Goal: Task Accomplishment & Management: Manage account settings

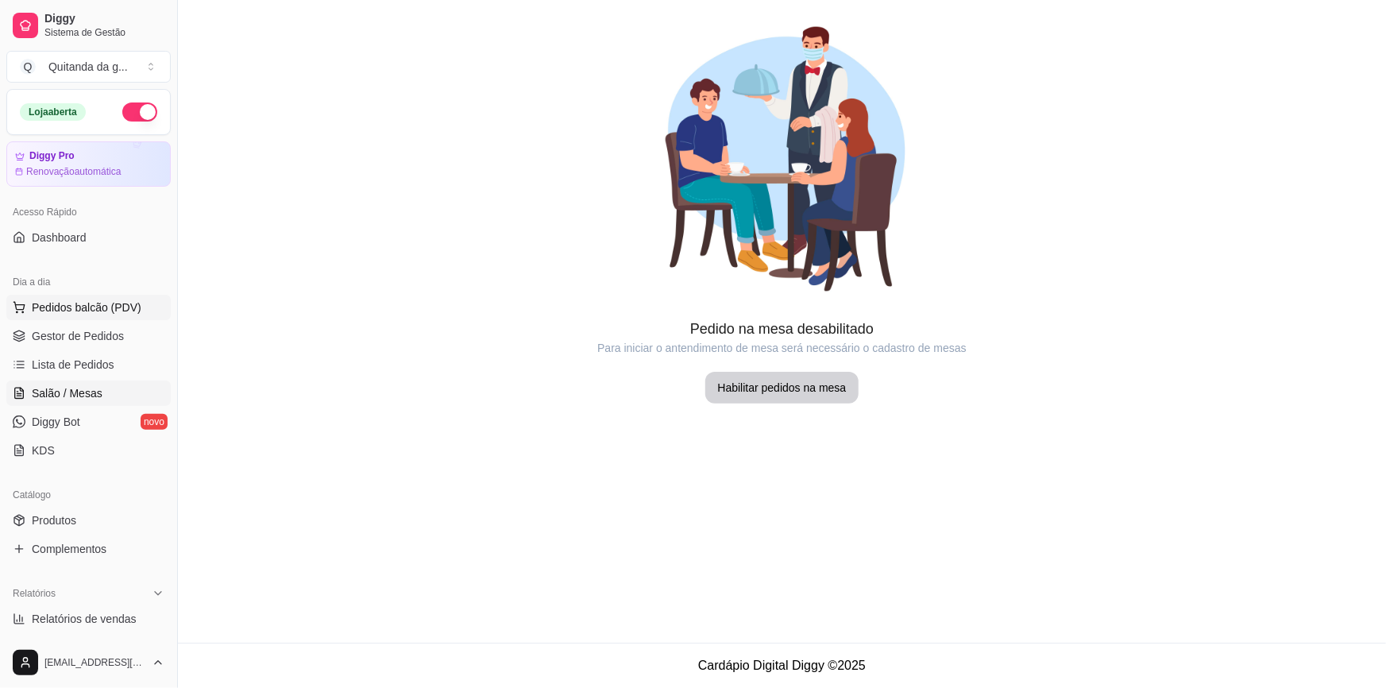
click at [137, 307] on button "Pedidos balcão (PDV)" at bounding box center [88, 307] width 164 height 25
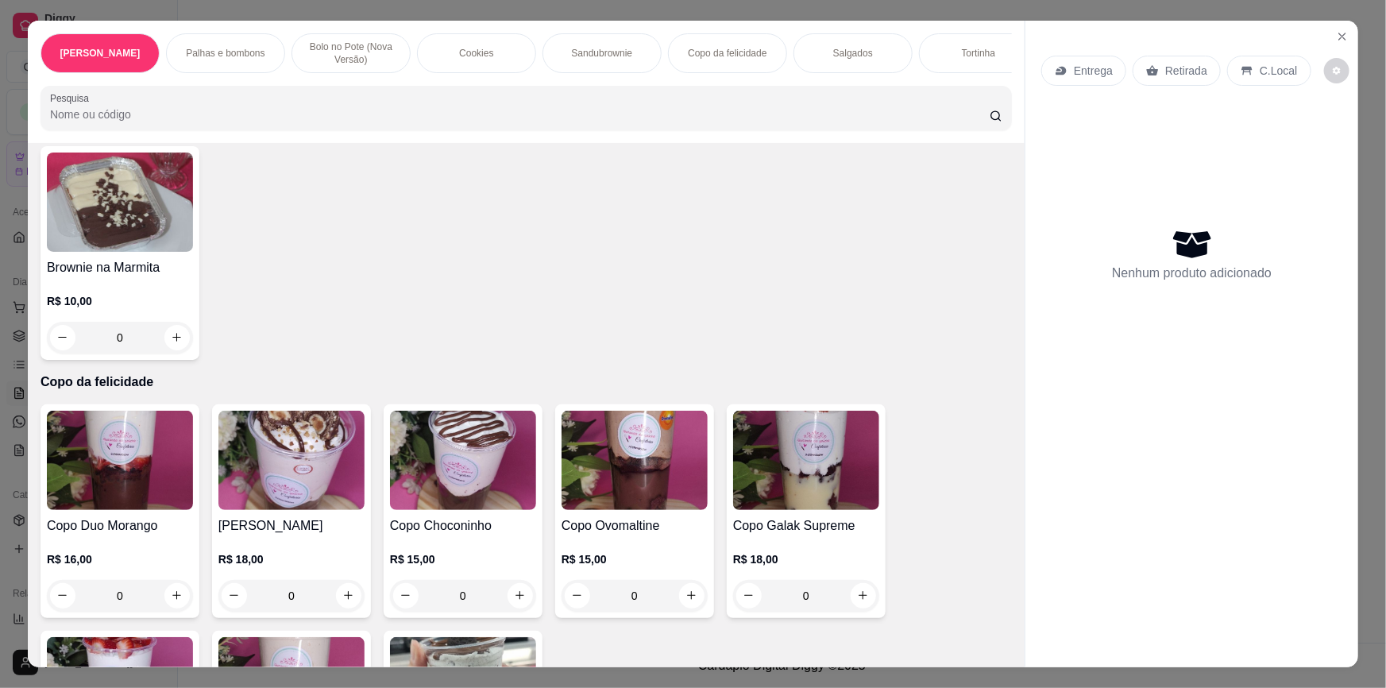
scroll to position [1516, 0]
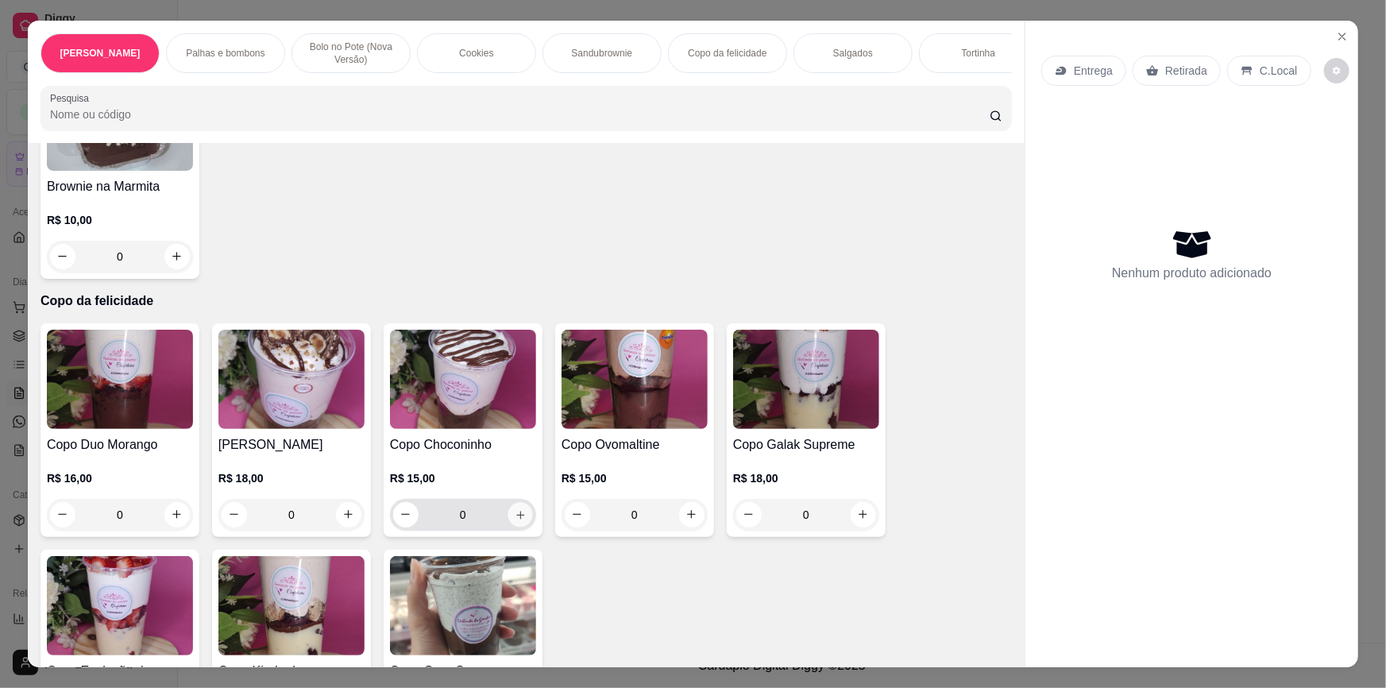
click at [512, 511] on button "increase-product-quantity" at bounding box center [519, 514] width 25 height 25
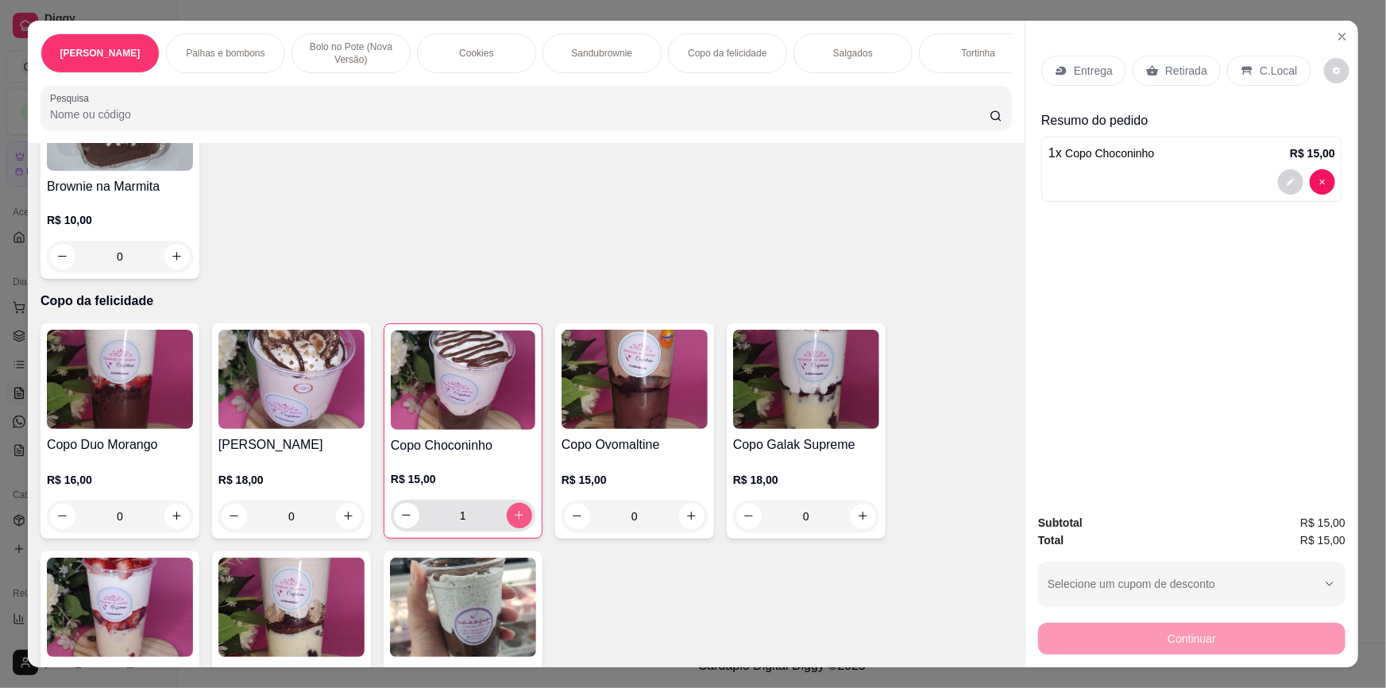
click at [513, 509] on icon "increase-product-quantity" at bounding box center [519, 515] width 12 height 12
type input "2"
click at [1147, 75] on icon at bounding box center [1152, 70] width 13 height 13
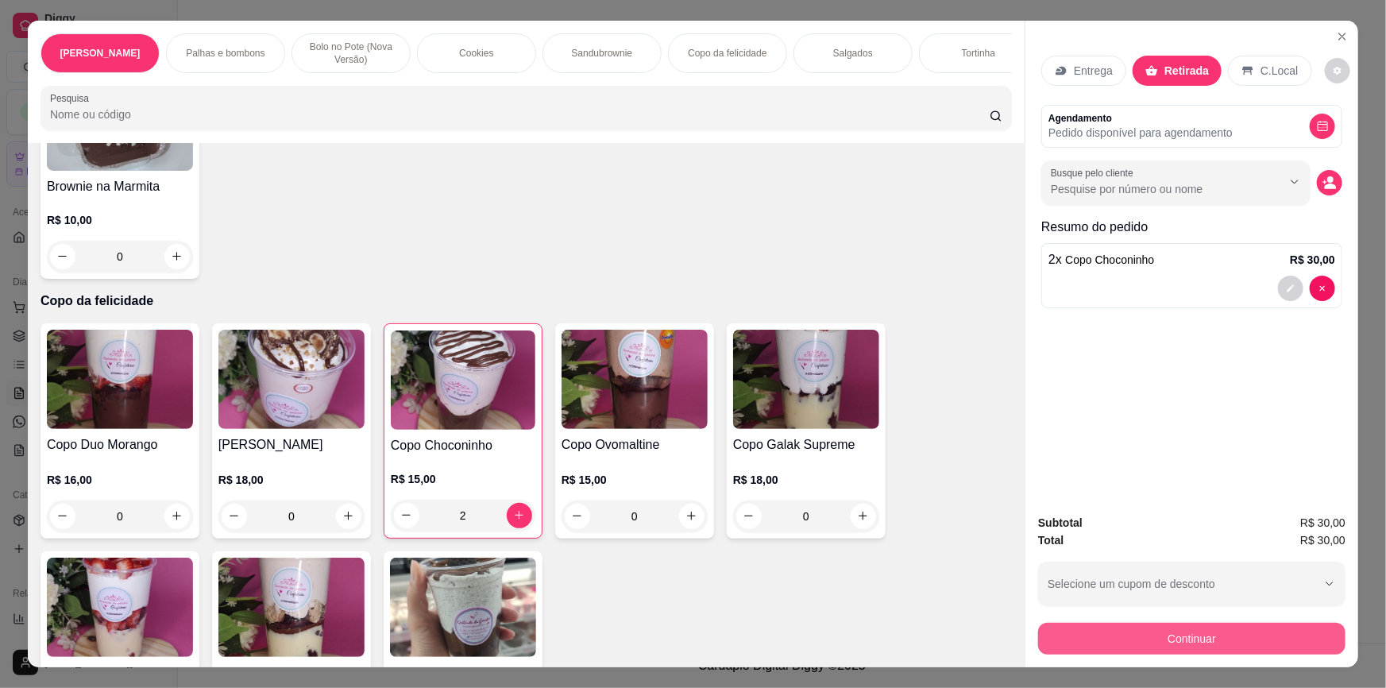
click at [1098, 639] on button "Continuar" at bounding box center [1191, 639] width 307 height 32
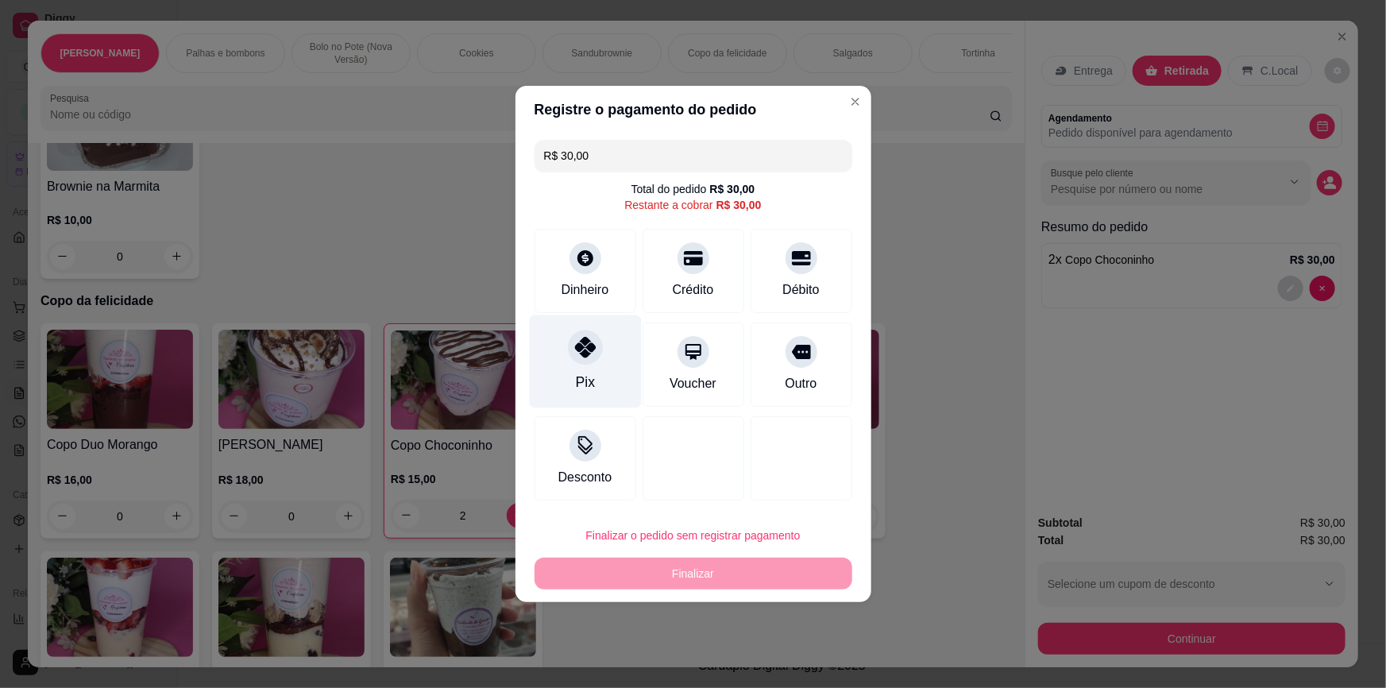
click at [607, 341] on div "Pix" at bounding box center [585, 361] width 112 height 93
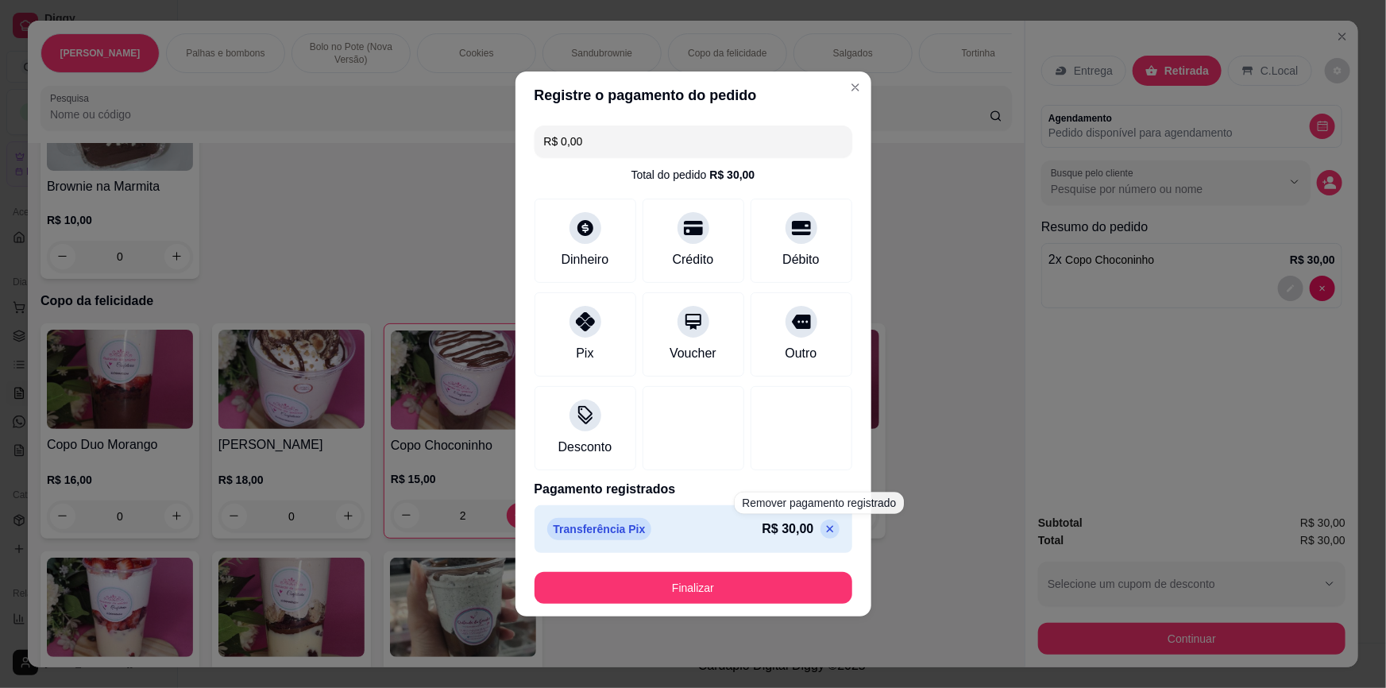
click at [824, 525] on icon at bounding box center [830, 529] width 13 height 13
type input "R$ 30,00"
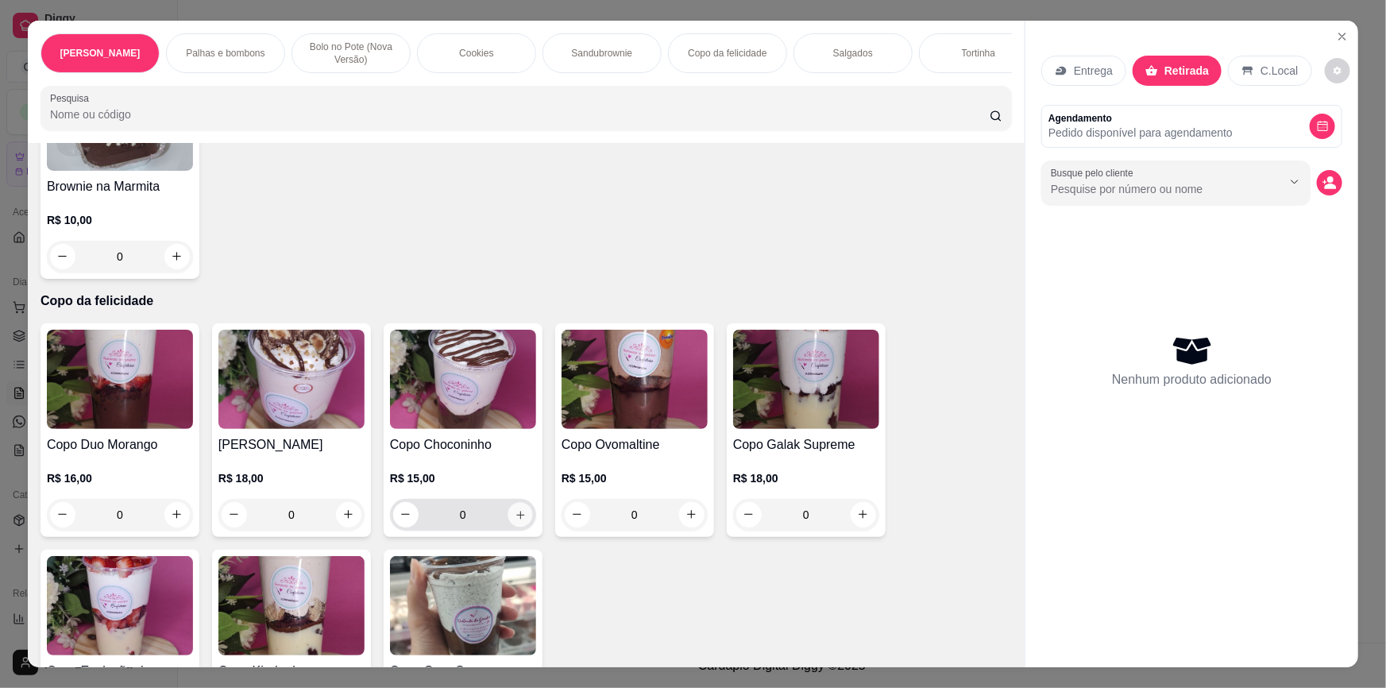
click at [515, 509] on icon "increase-product-quantity" at bounding box center [521, 515] width 12 height 12
type input "1"
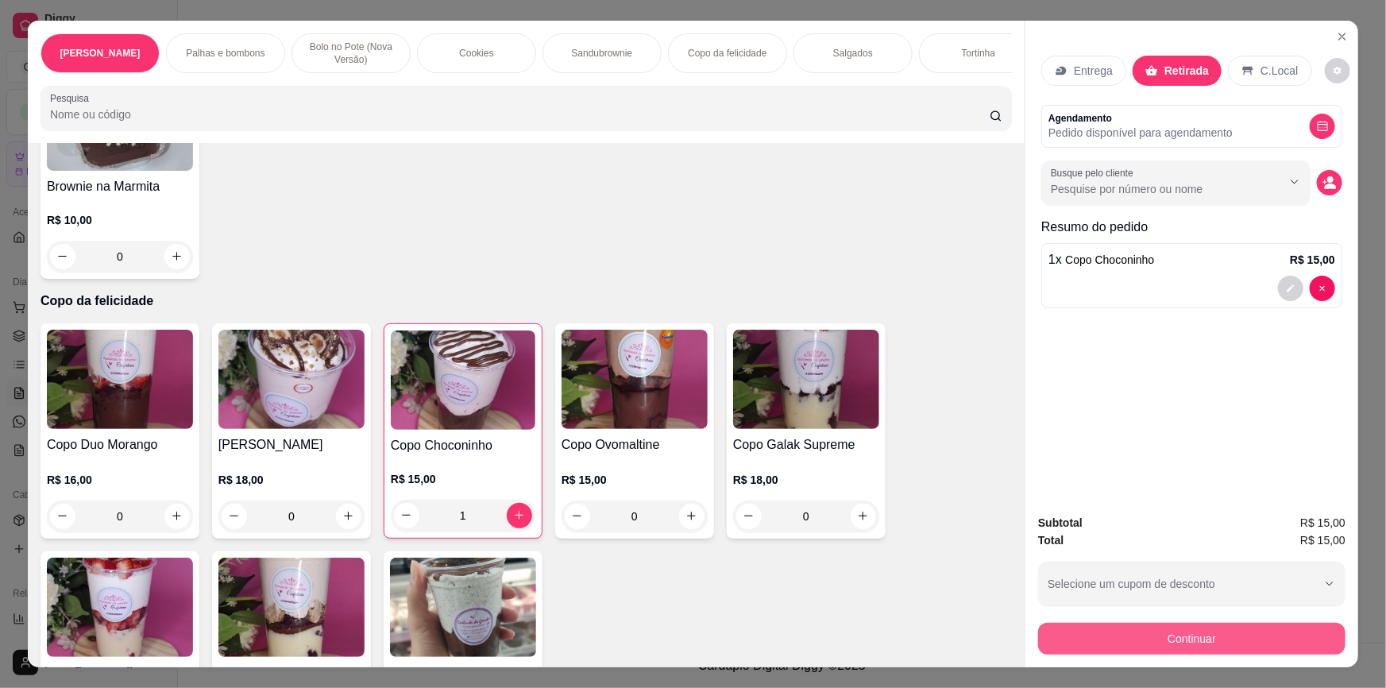
click at [1167, 648] on button "Continuar" at bounding box center [1191, 639] width 307 height 32
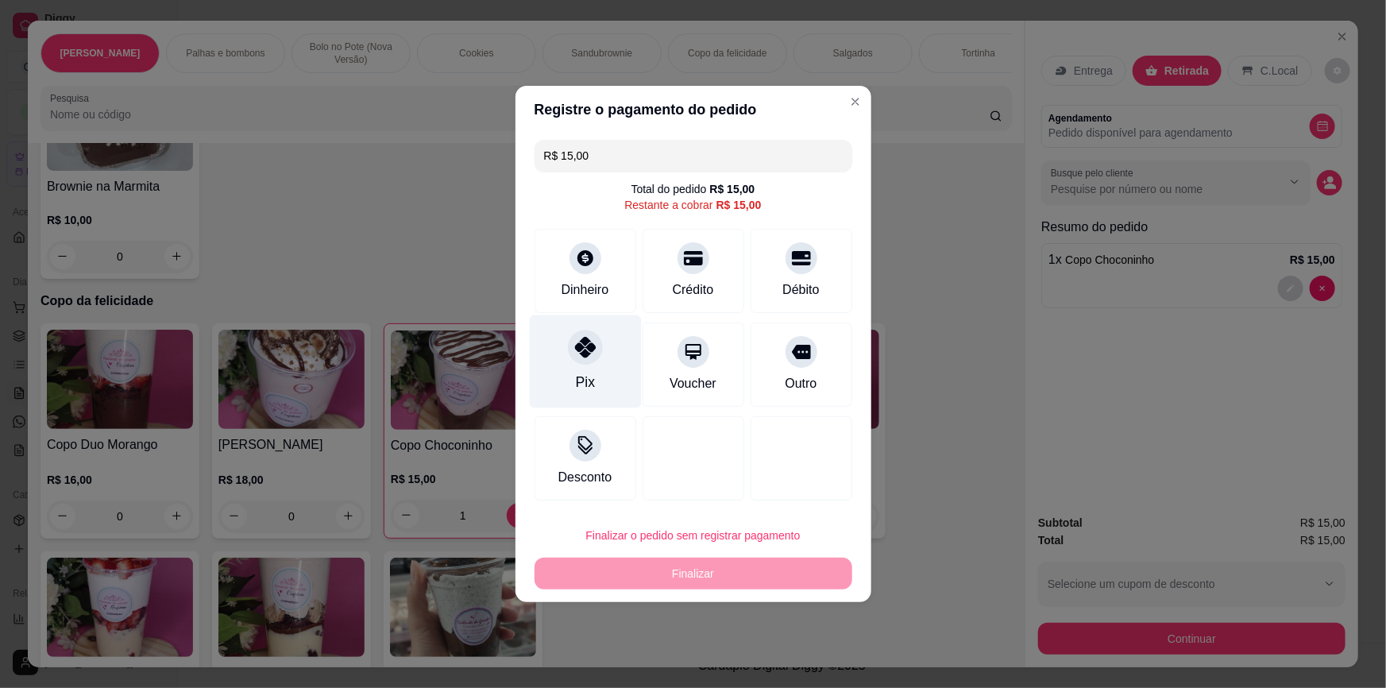
click at [567, 346] on div "Pix" at bounding box center [585, 361] width 112 height 93
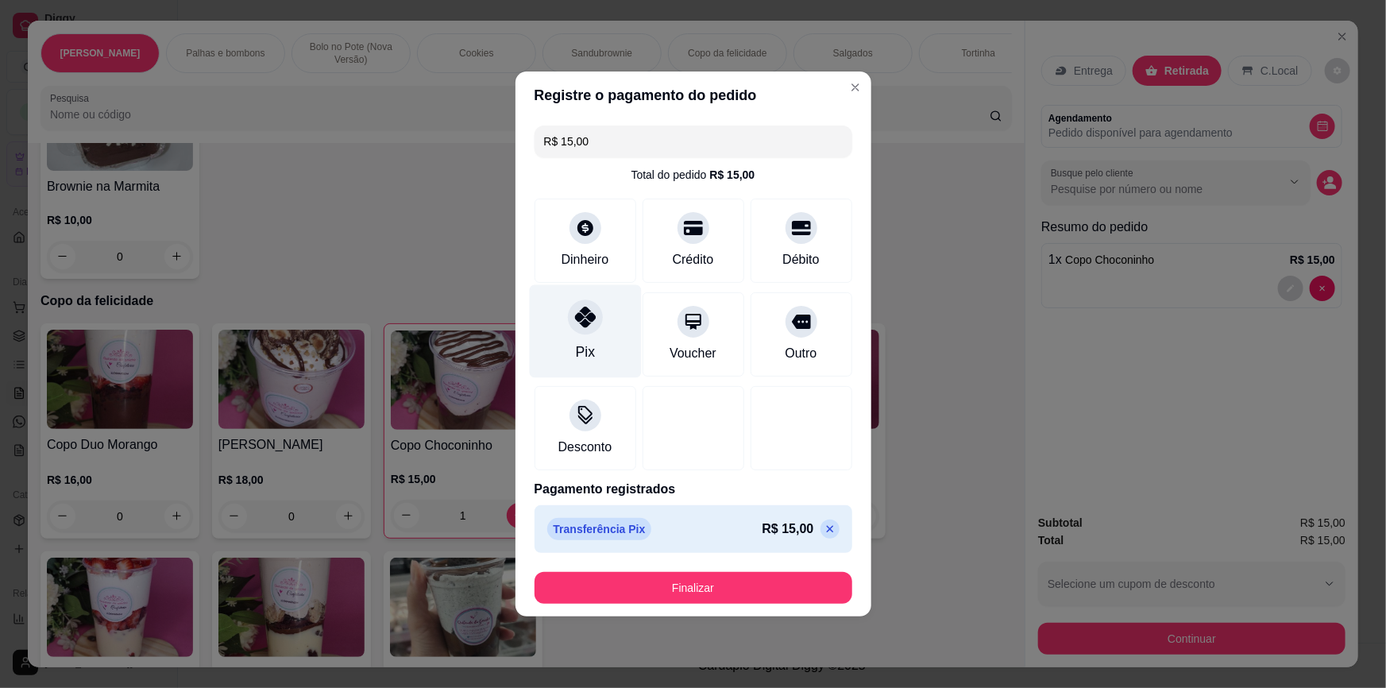
type input "R$ 0,00"
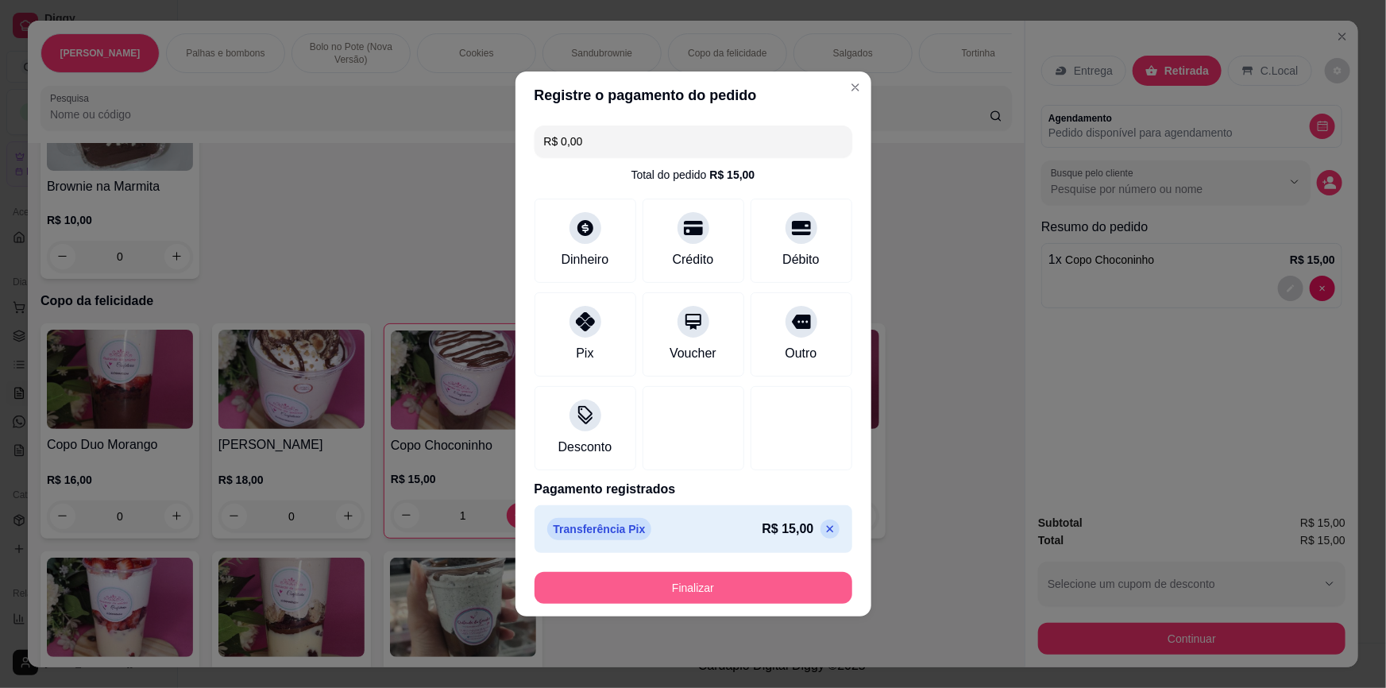
click at [672, 579] on button "Finalizar" at bounding box center [693, 588] width 318 height 32
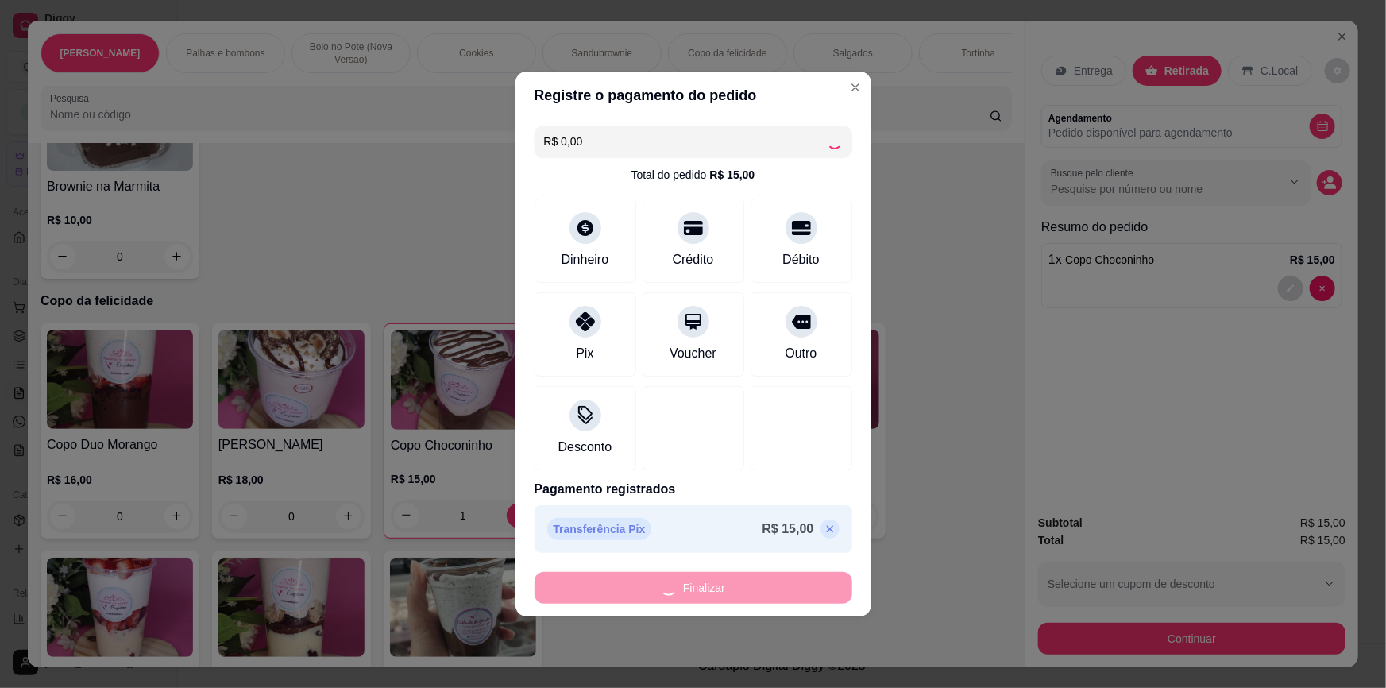
type input "0"
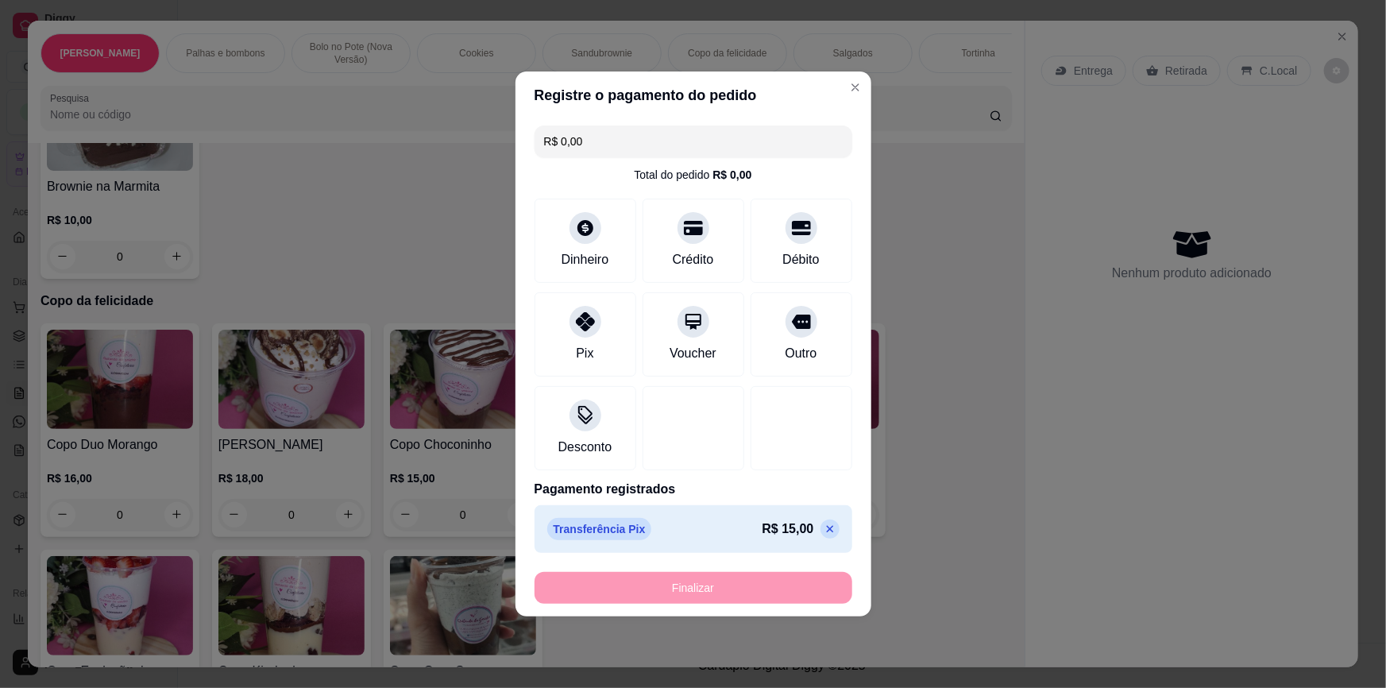
type input "-R$ 15,00"
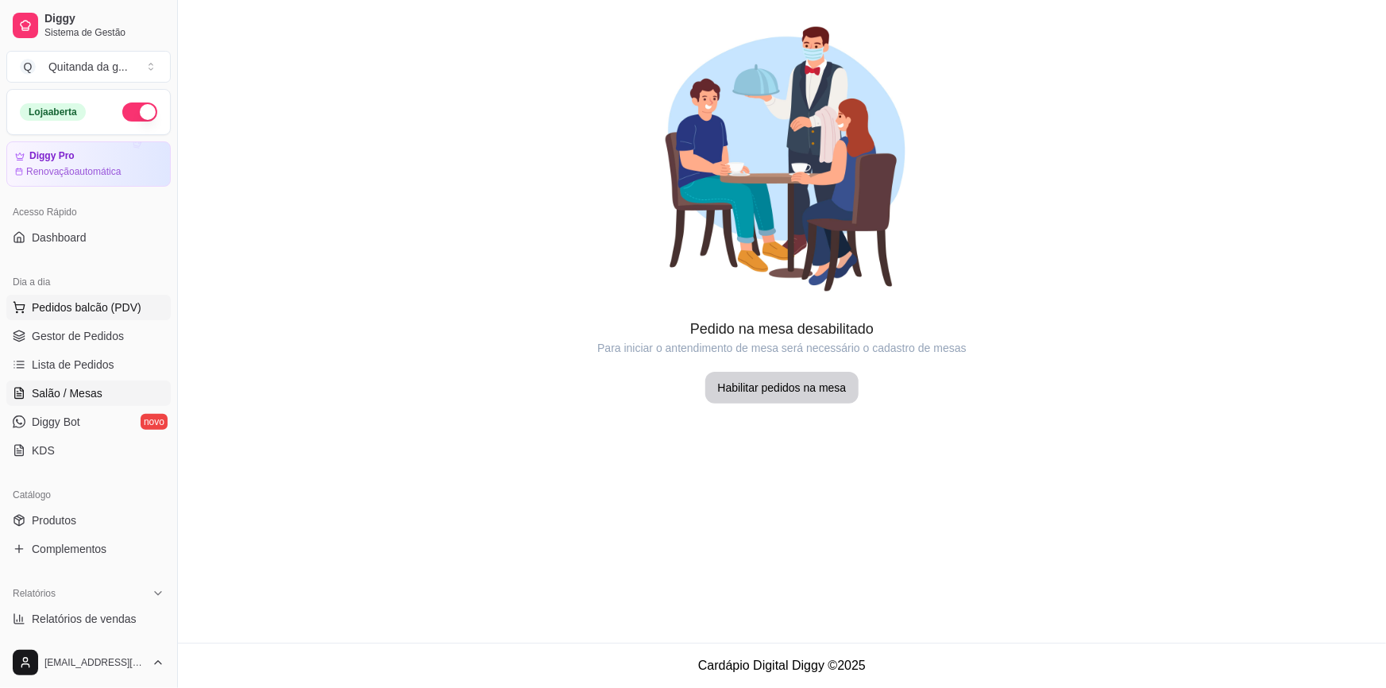
click at [119, 306] on span "Pedidos balcão (PDV)" at bounding box center [87, 307] width 110 height 16
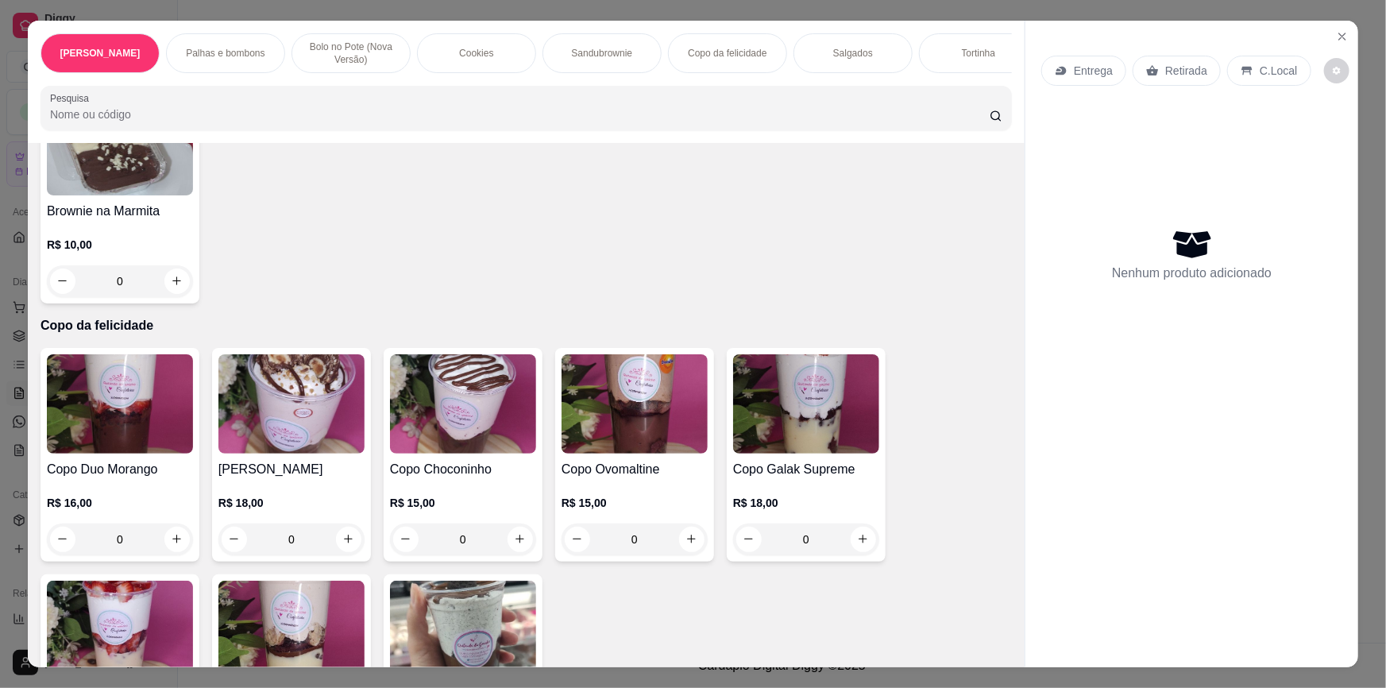
scroll to position [1516, 0]
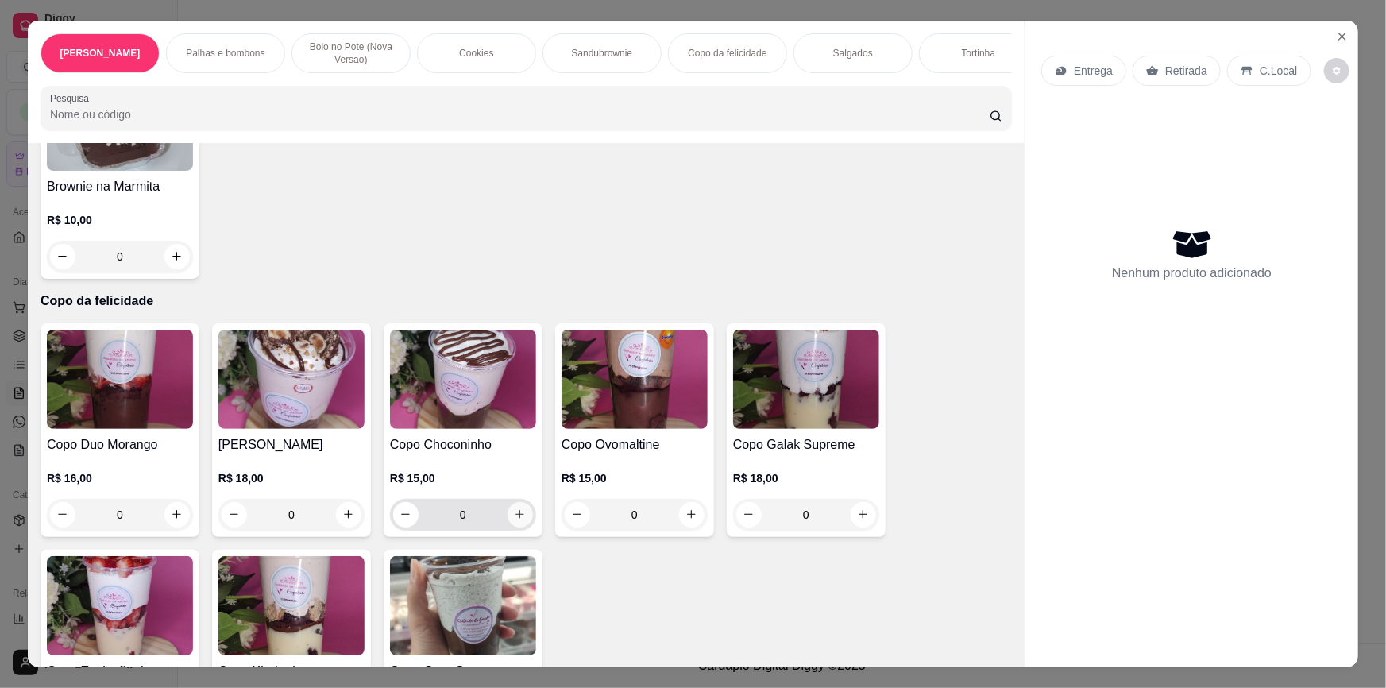
click at [517, 508] on icon "increase-product-quantity" at bounding box center [520, 514] width 12 height 12
type input "1"
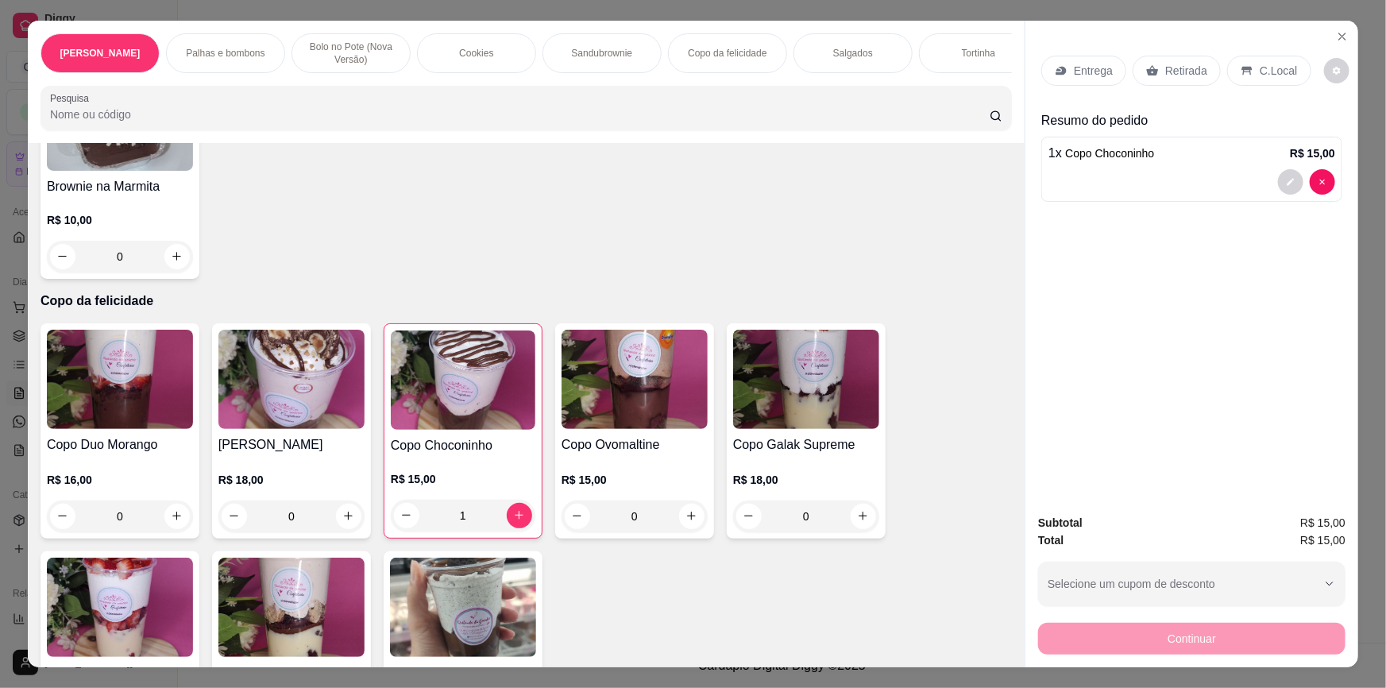
click at [1179, 72] on p "Retirada" at bounding box center [1186, 71] width 42 height 16
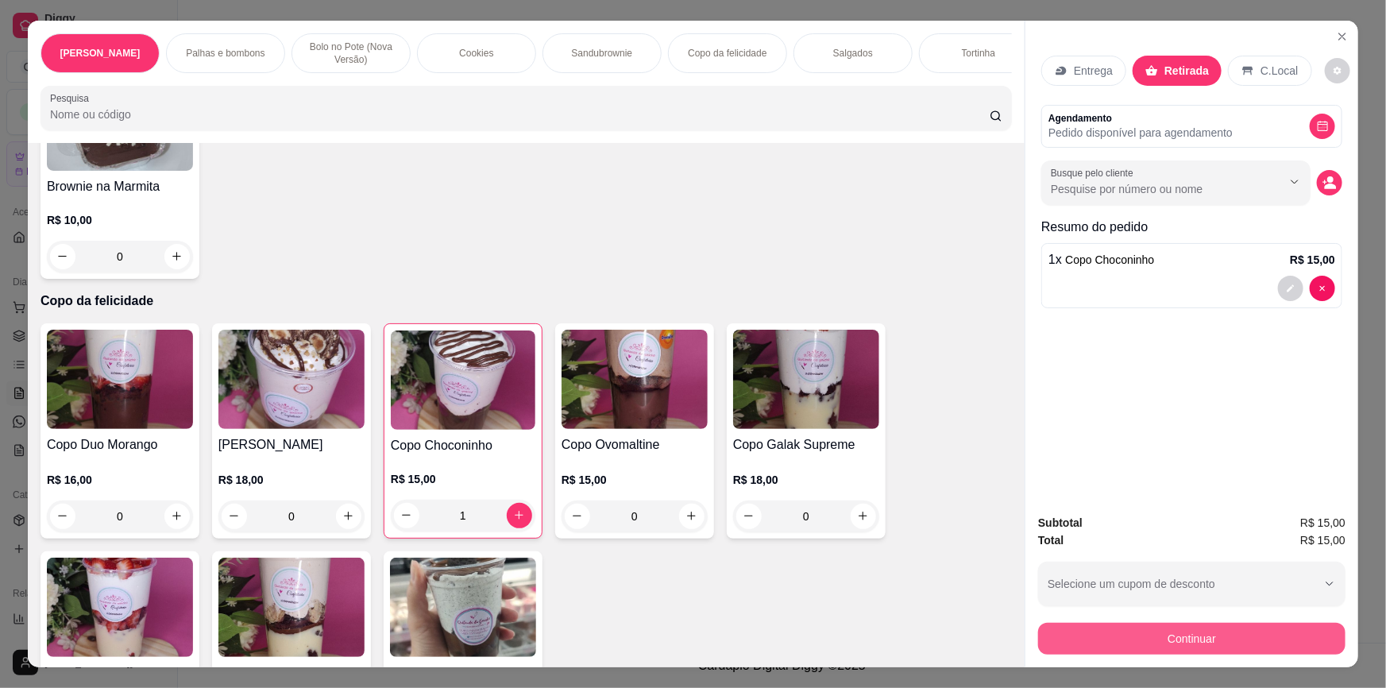
click at [1204, 630] on button "Continuar" at bounding box center [1191, 639] width 307 height 32
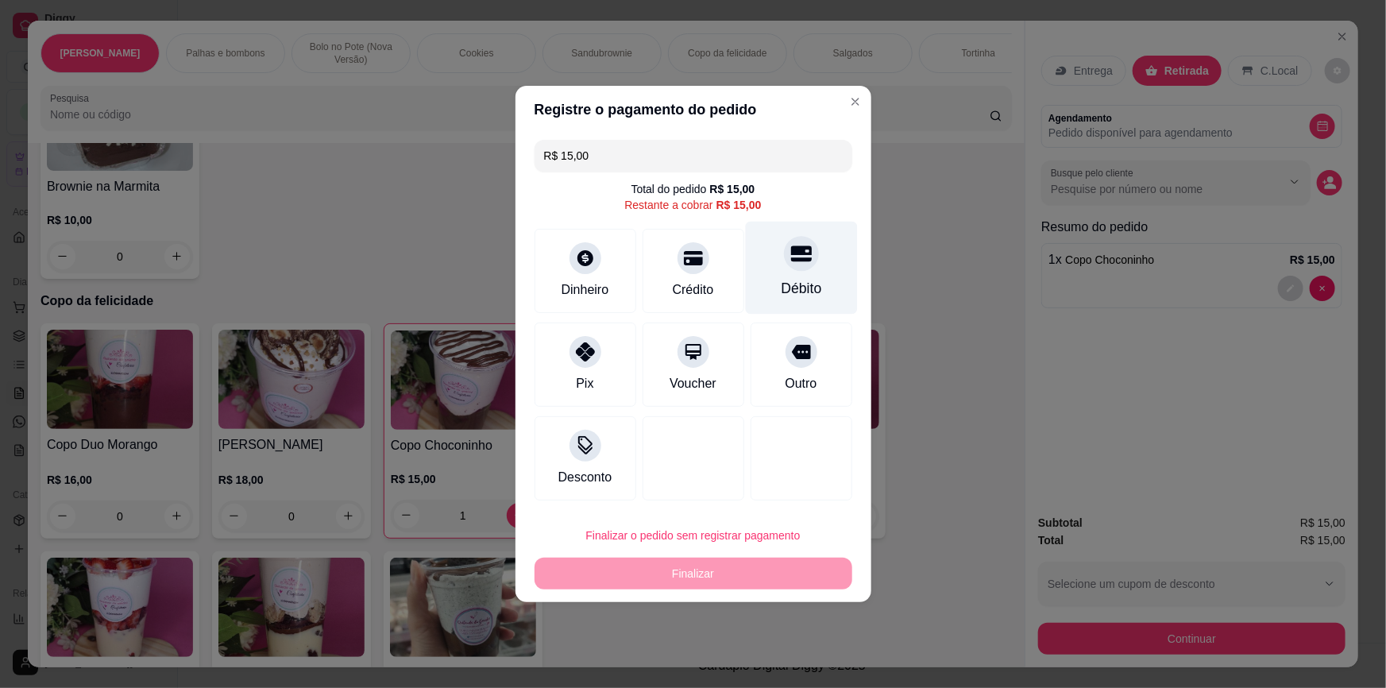
click at [781, 292] on div "Débito" at bounding box center [801, 288] width 41 height 21
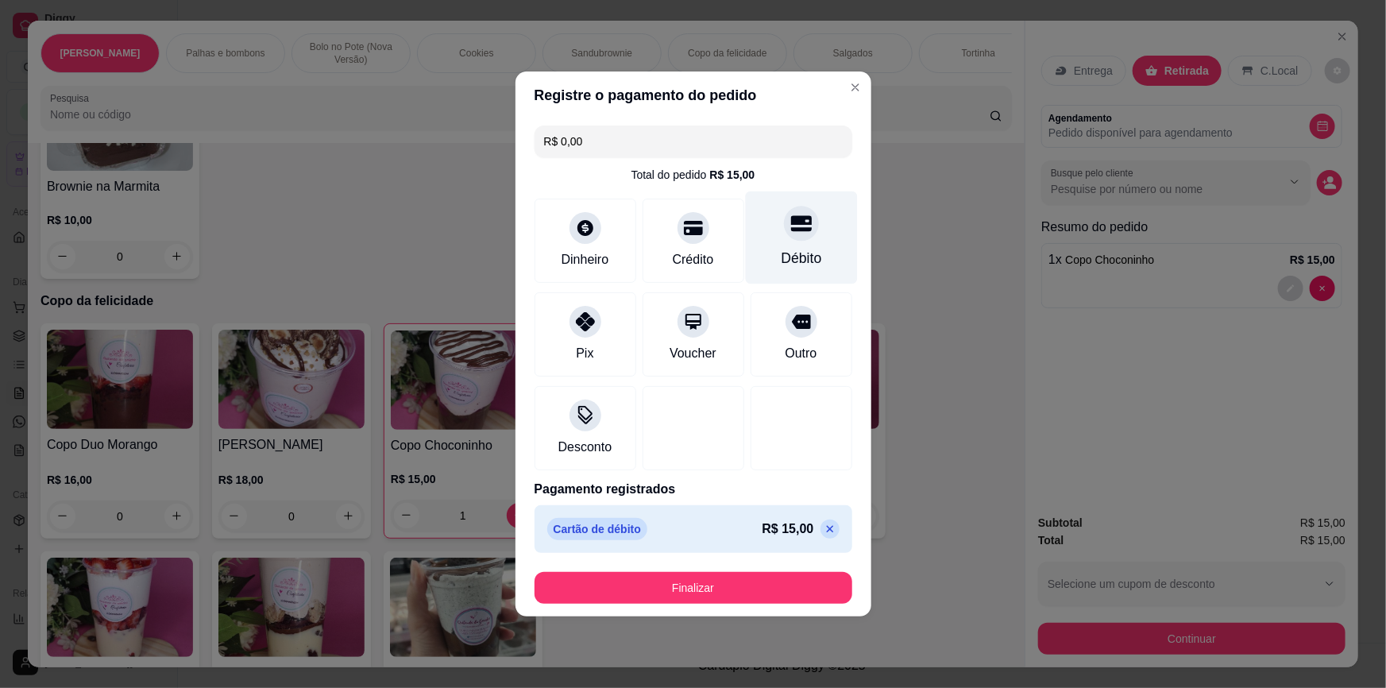
type input "R$ 0,00"
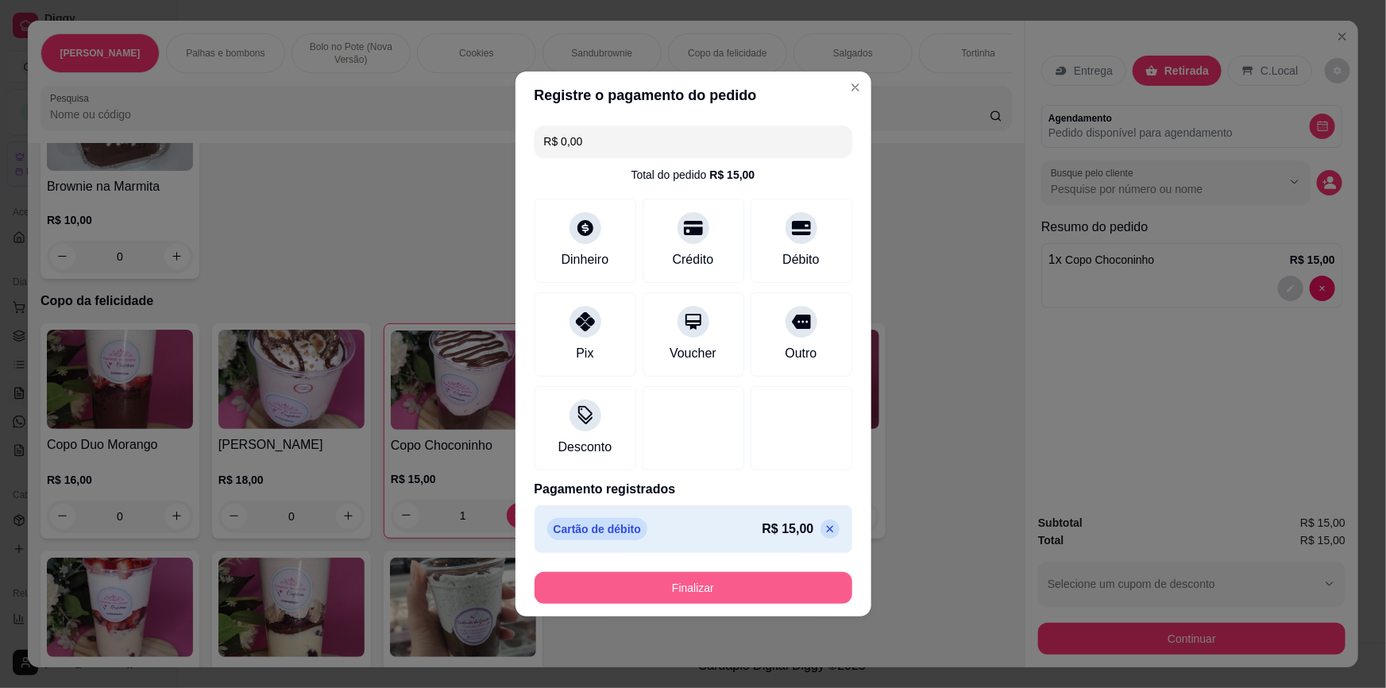
click at [753, 584] on button "Finalizar" at bounding box center [693, 588] width 318 height 32
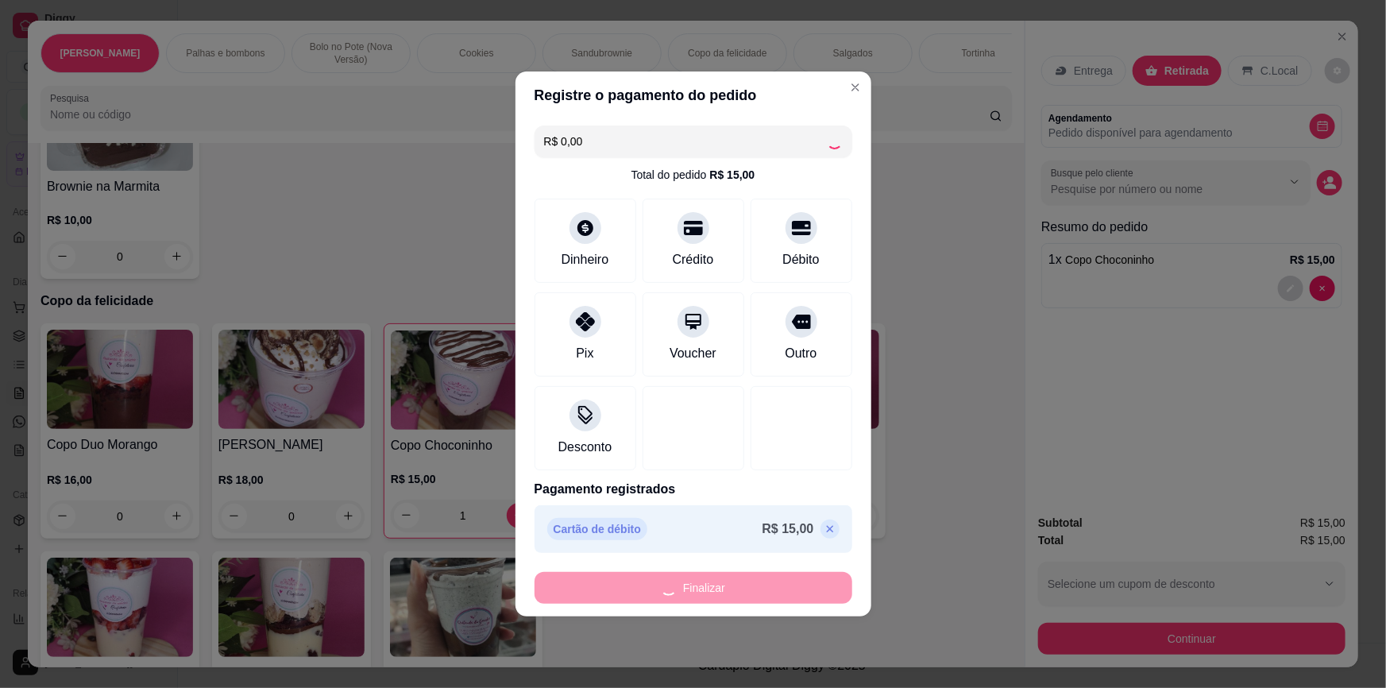
type input "0"
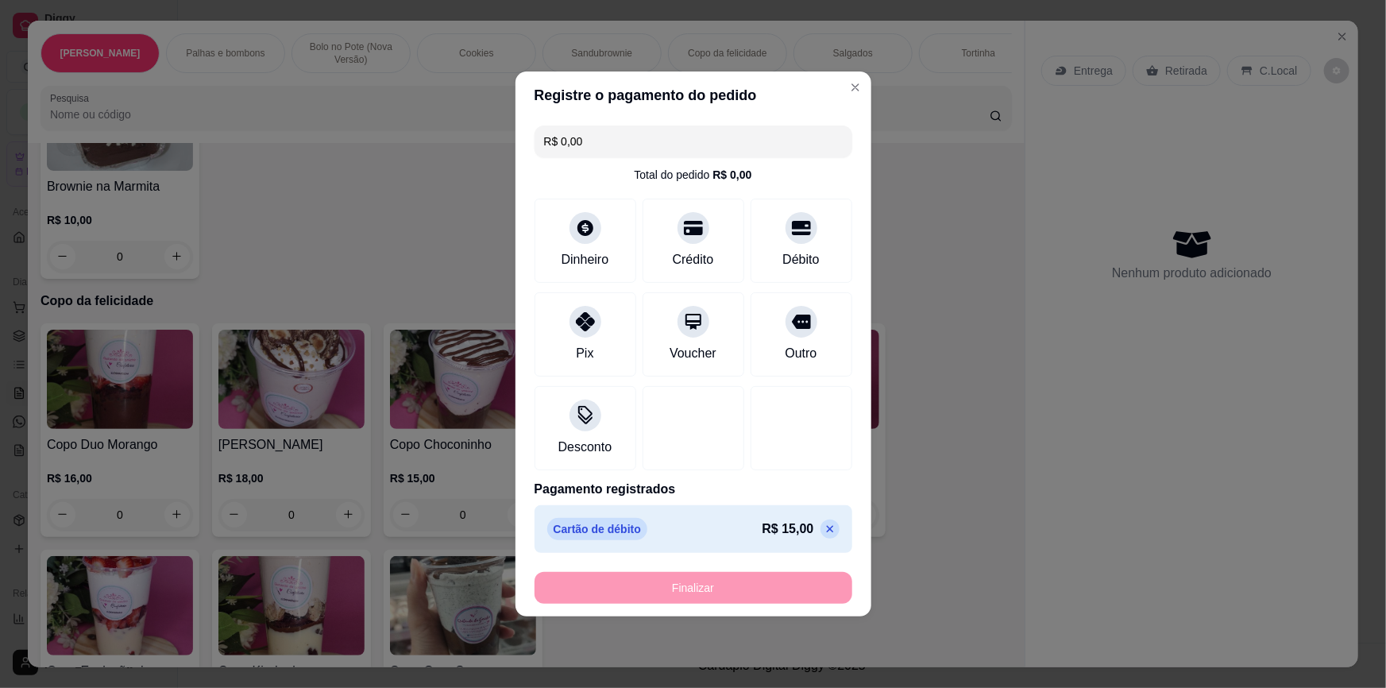
type input "-R$ 15,00"
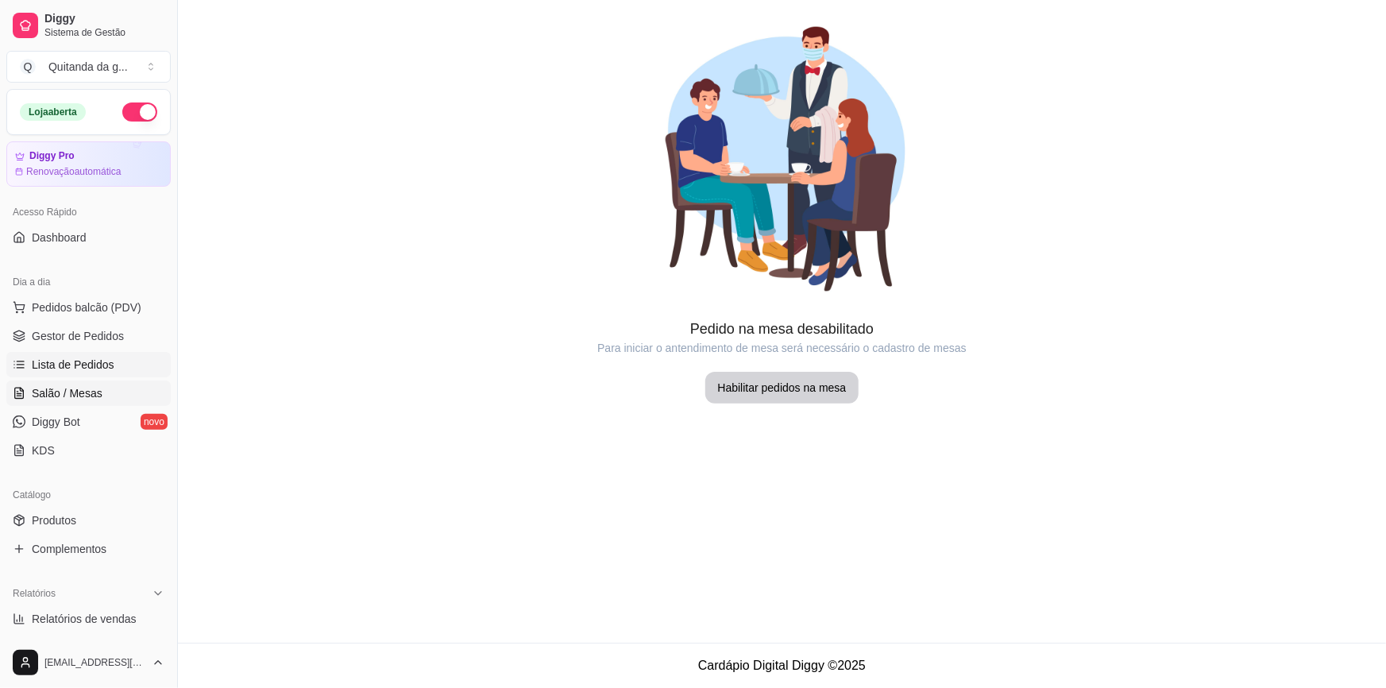
click at [95, 365] on span "Lista de Pedidos" at bounding box center [73, 365] width 83 height 16
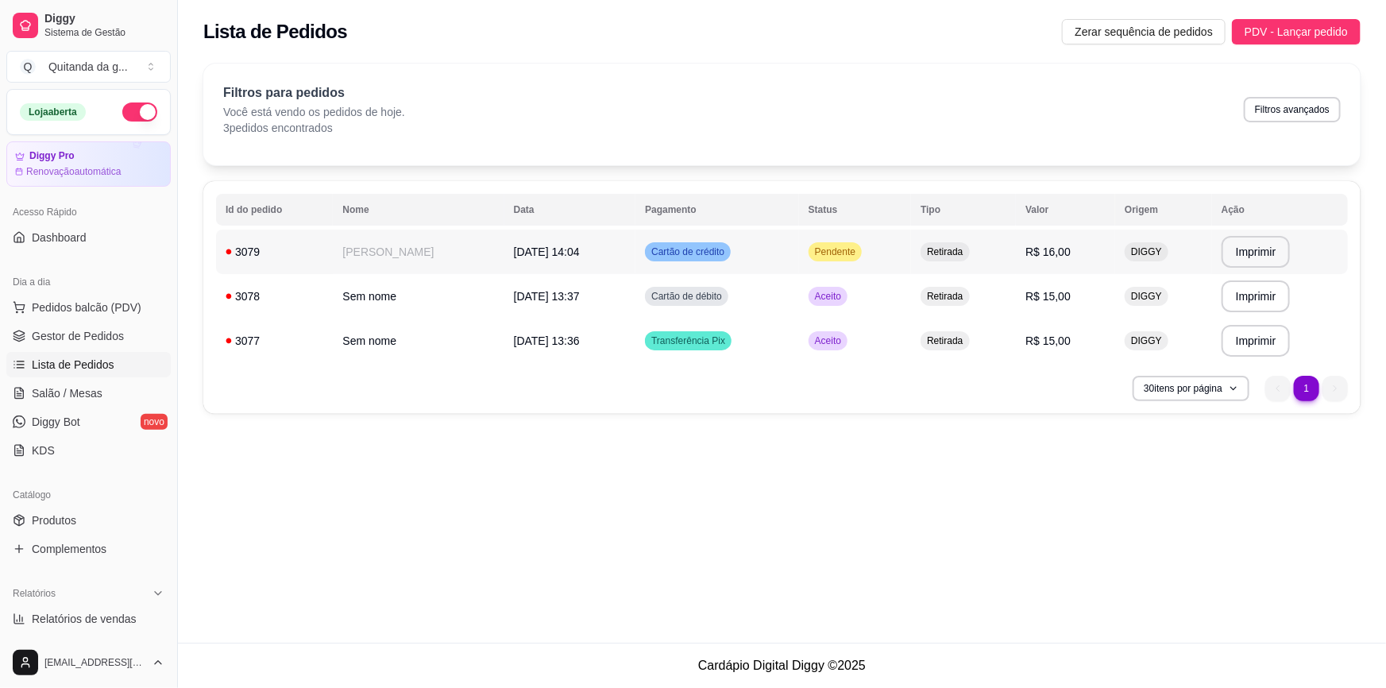
click at [713, 270] on td "Cartão de crédito" at bounding box center [717, 252] width 164 height 44
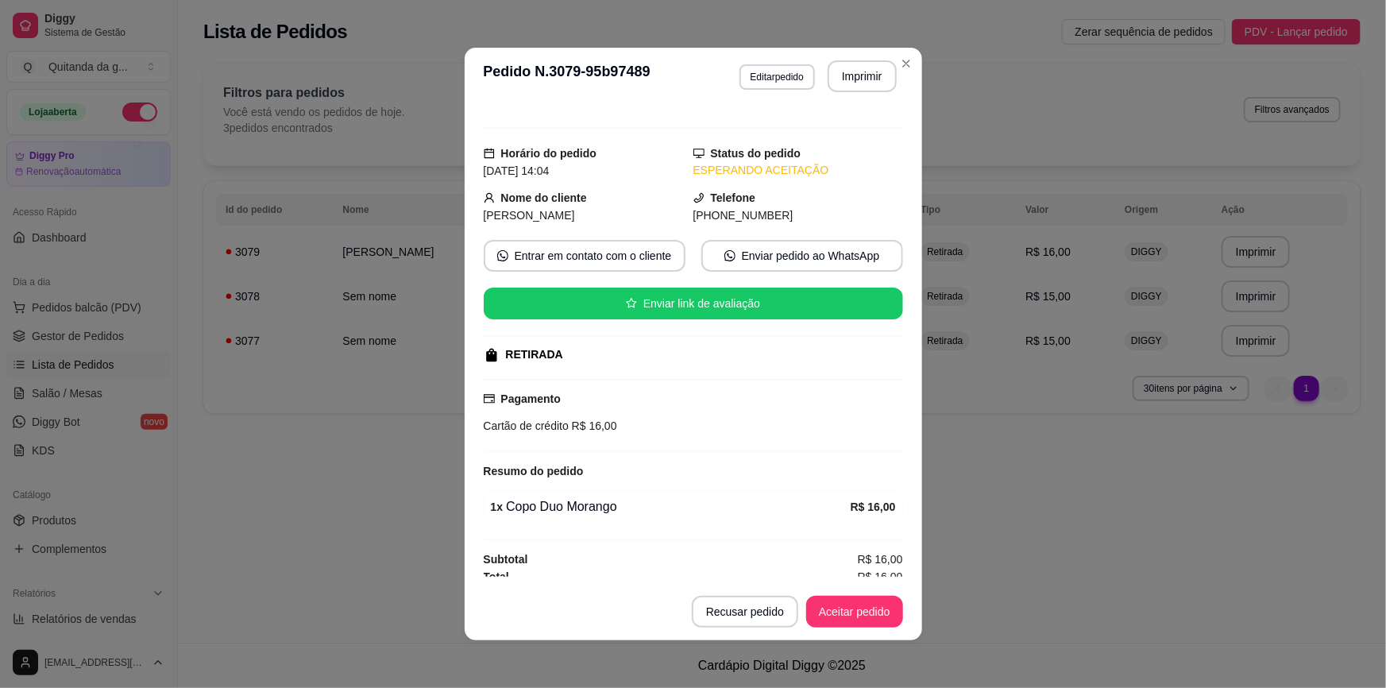
scroll to position [26, 0]
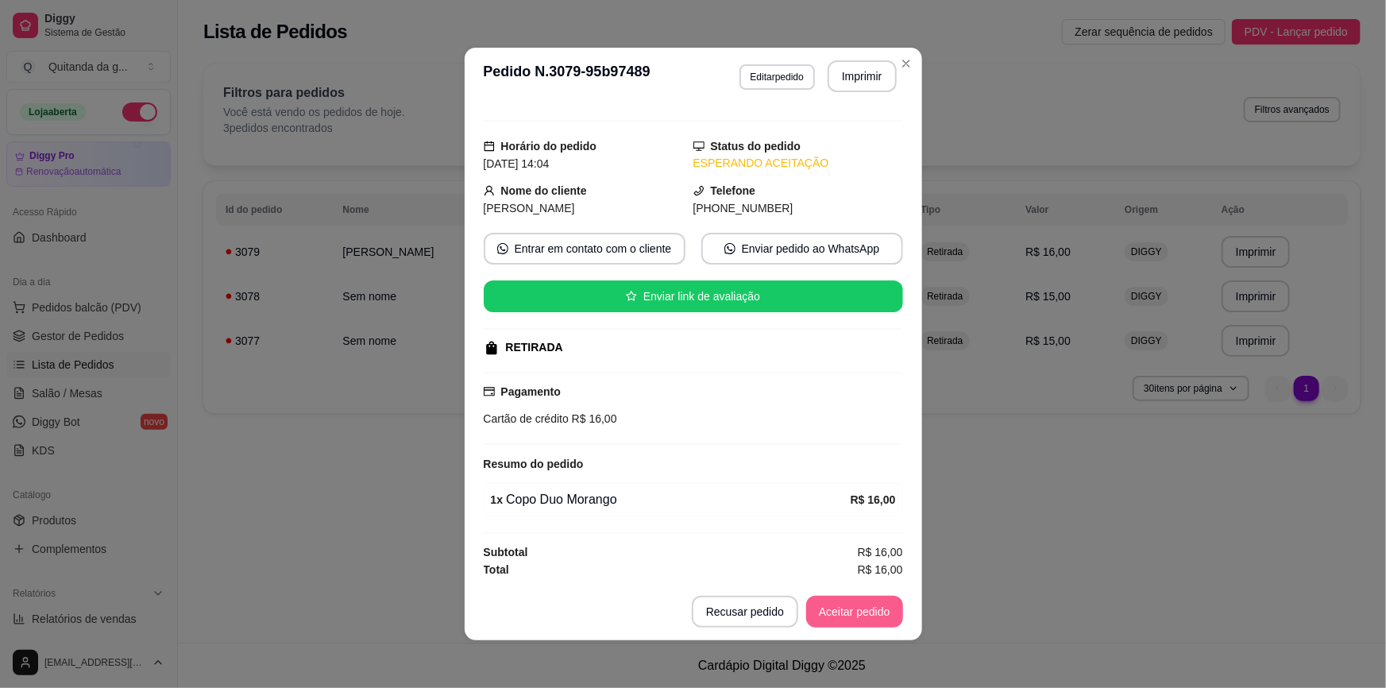
click at [837, 599] on button "Aceitar pedido" at bounding box center [854, 612] width 97 height 32
click at [831, 615] on button "Mover para preparo" at bounding box center [841, 612] width 123 height 32
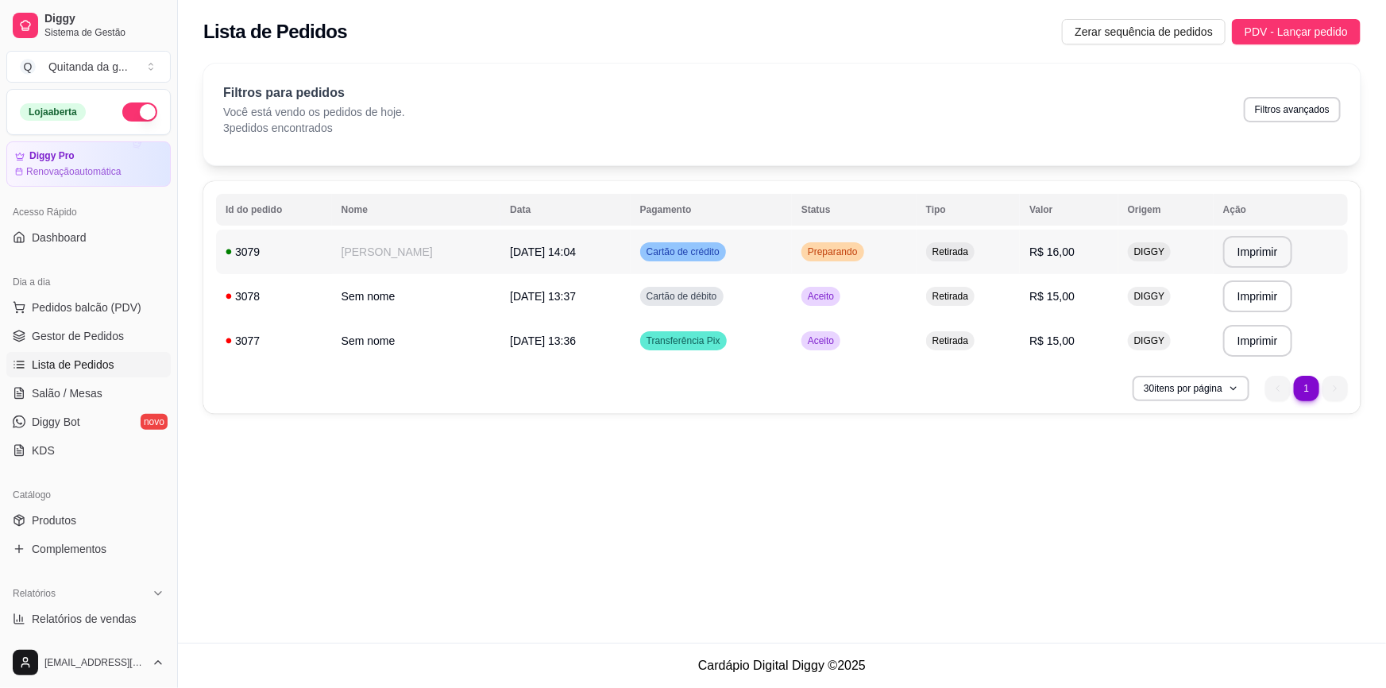
click at [631, 238] on td "Cartão de crédito" at bounding box center [711, 252] width 161 height 44
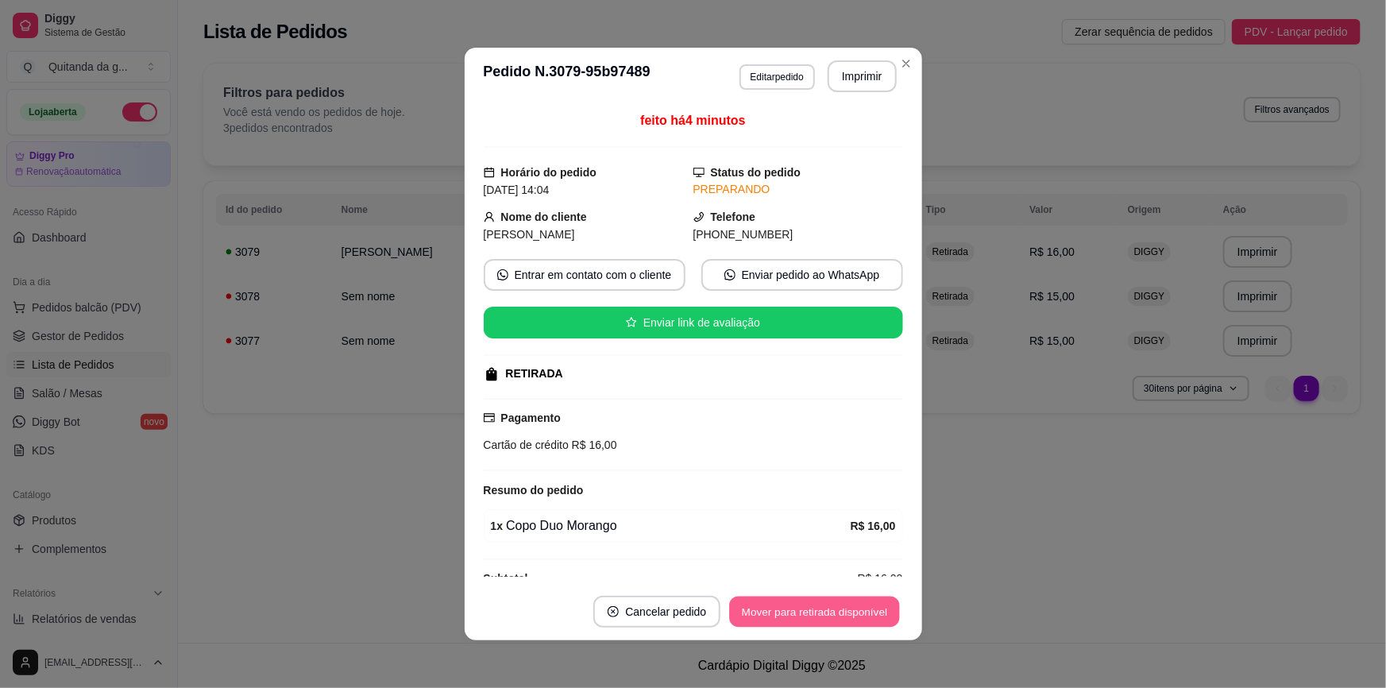
click at [879, 602] on button "Mover para retirada disponível" at bounding box center [815, 611] width 170 height 31
